Goal: Check status: Check status

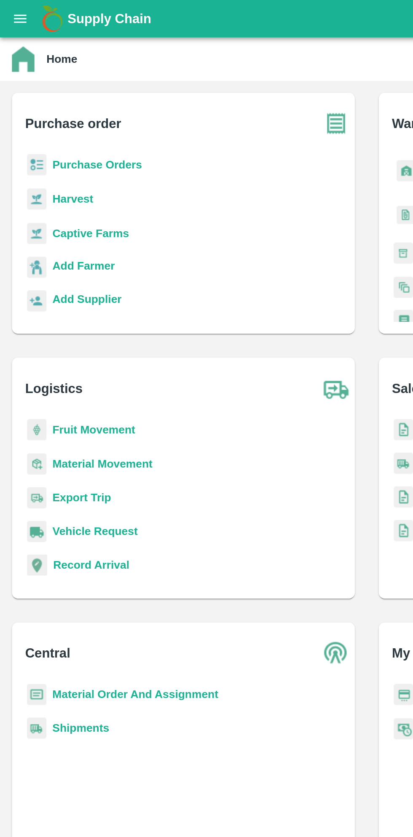
click at [11, 11] on icon "open drawer" at bounding box center [11, 10] width 7 height 5
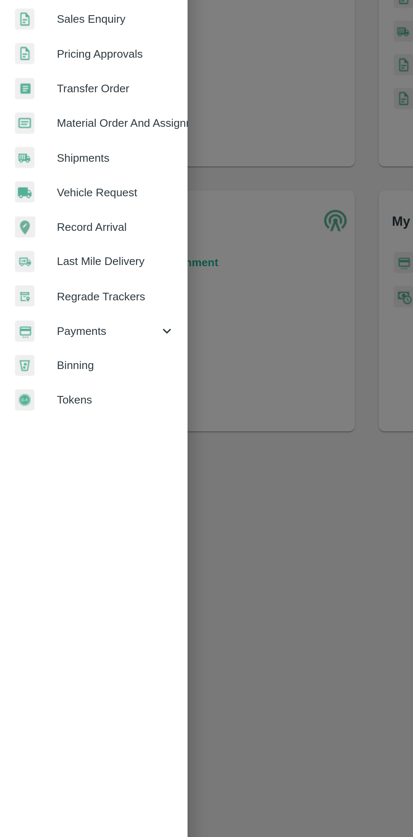
click at [92, 432] on icon at bounding box center [93, 429] width 9 height 9
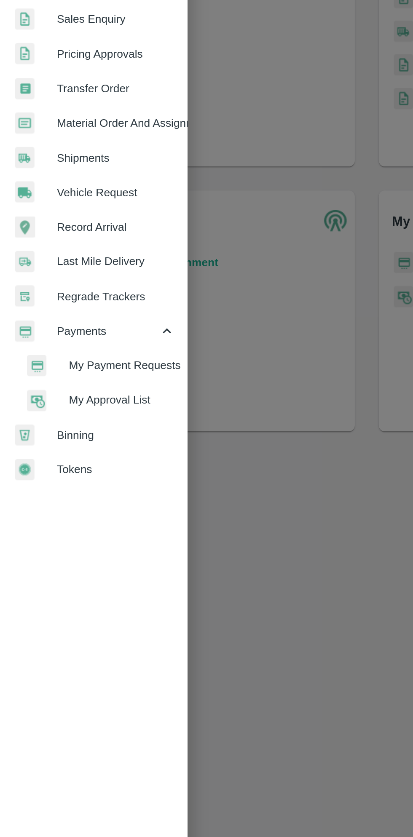
click at [81, 448] on span "My Payment Requests" at bounding box center [69, 448] width 60 height 9
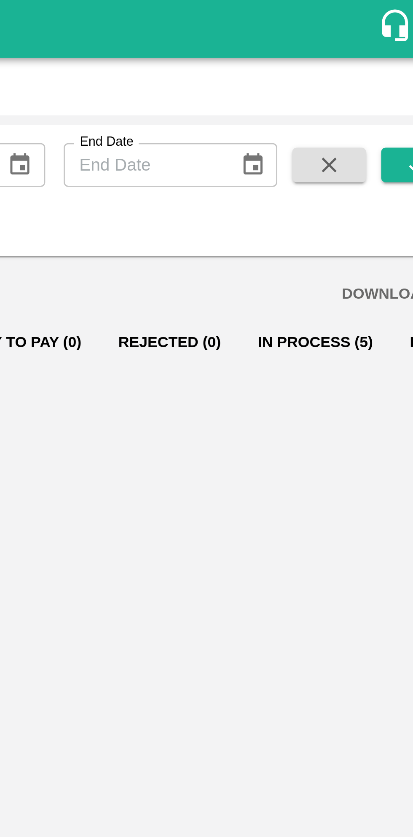
click at [341, 128] on button "In Process (5)" at bounding box center [353, 125] width 56 height 20
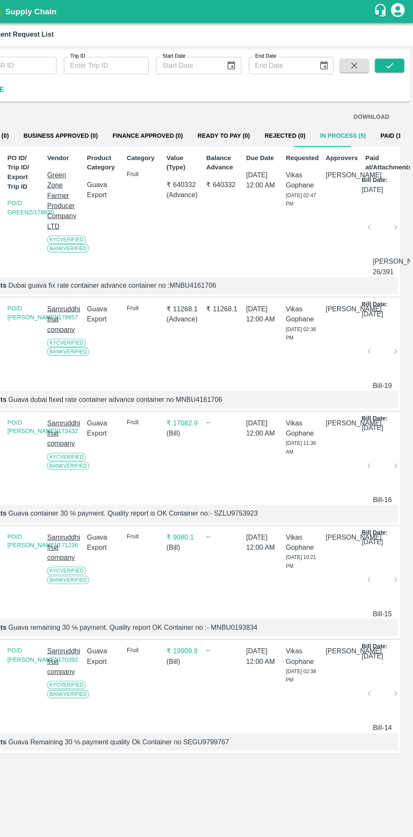
scroll to position [0, 6]
